Goal: Task Accomplishment & Management: Manage account settings

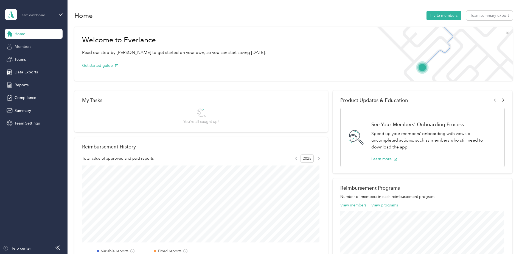
click at [22, 46] on span "Members" at bounding box center [23, 47] width 17 height 6
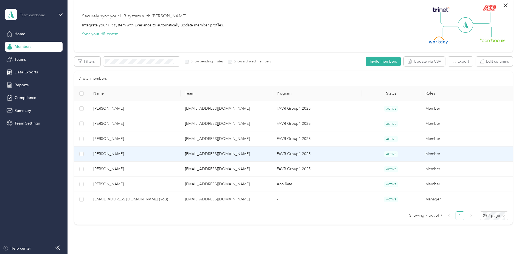
scroll to position [78, 0]
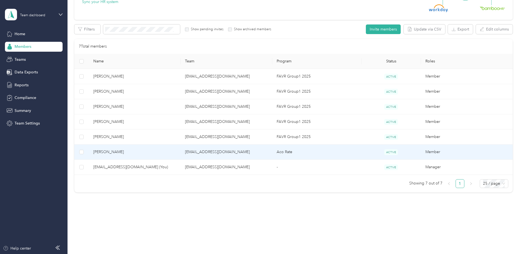
click at [286, 154] on td "Aco Rate" at bounding box center [316, 151] width 89 height 15
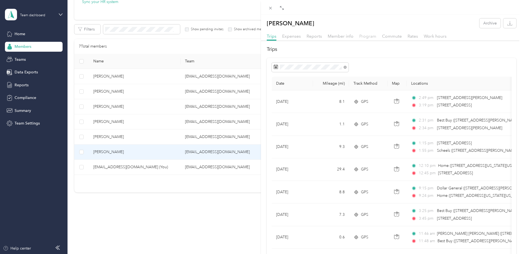
click at [370, 38] on span "Program" at bounding box center [367, 36] width 17 height 5
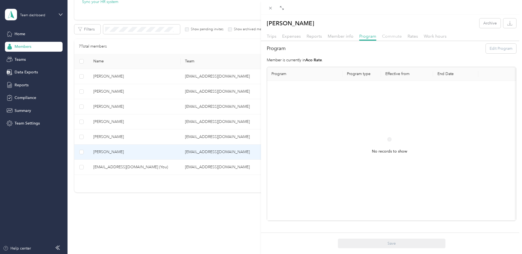
click at [392, 38] on span "Commute" at bounding box center [392, 36] width 20 height 5
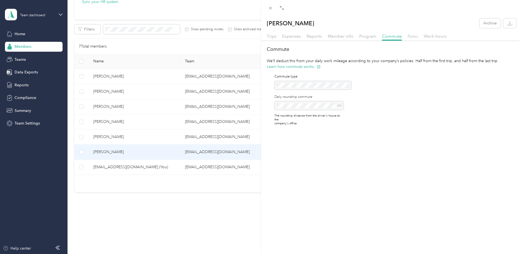
click at [415, 38] on span "Rates" at bounding box center [413, 36] width 10 height 5
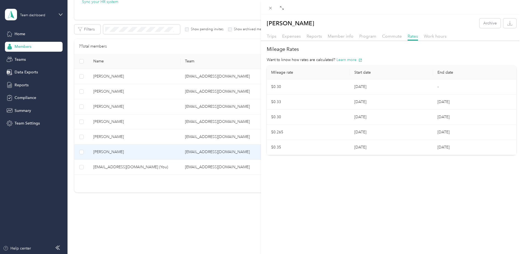
click at [147, 96] on div "[PERSON_NAME] Archive Trips Expenses Reports Member info Program Commute Rates …" at bounding box center [261, 127] width 522 height 254
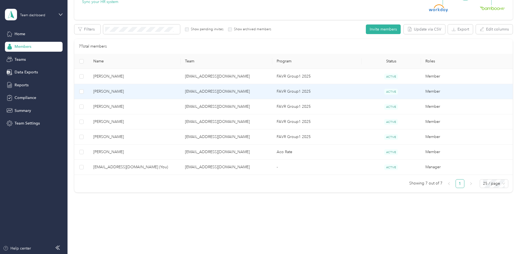
click at [216, 93] on td "[EMAIL_ADDRESS][DOMAIN_NAME]" at bounding box center [227, 91] width 92 height 15
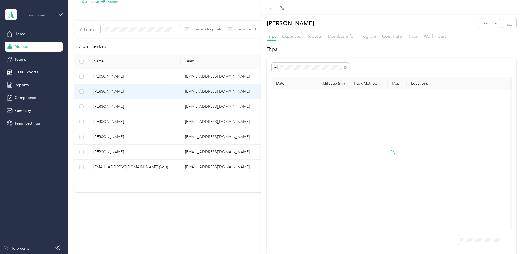
click at [415, 37] on span "Rates" at bounding box center [413, 36] width 10 height 5
